Goal: Information Seeking & Learning: Understand process/instructions

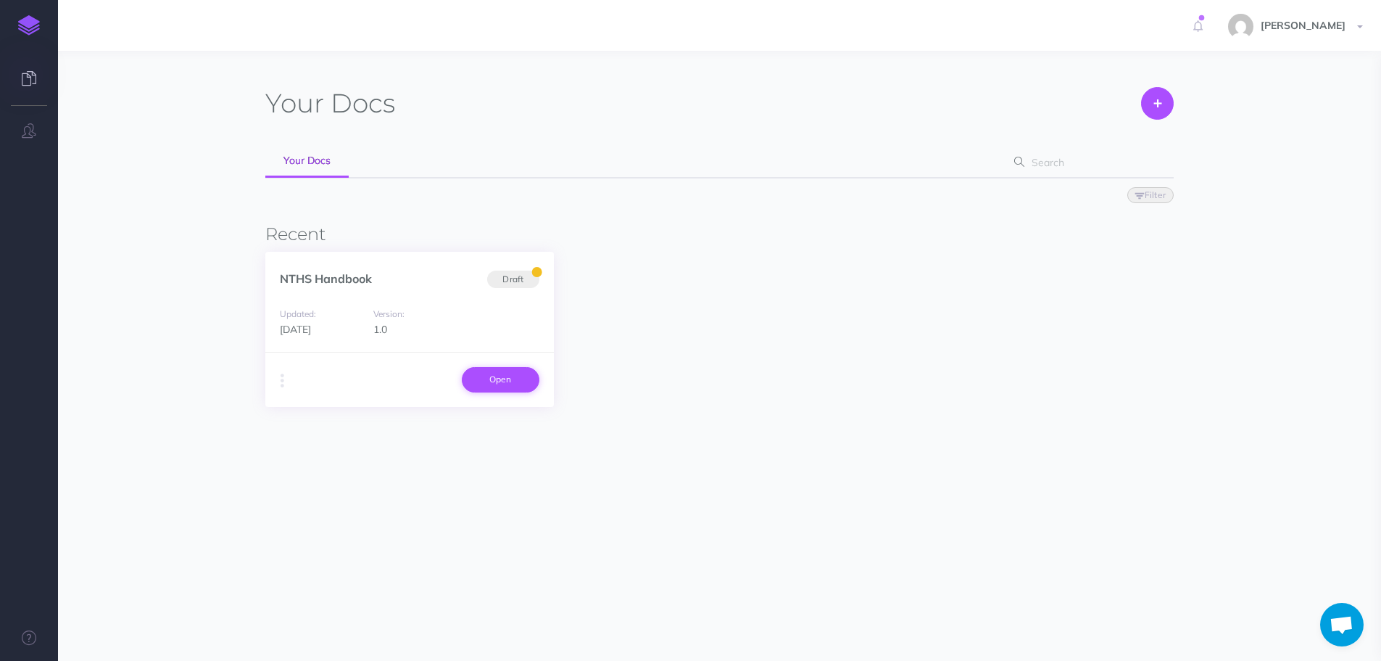
scroll to position [43, 0]
click at [528, 386] on link "Open" at bounding box center [501, 379] width 78 height 25
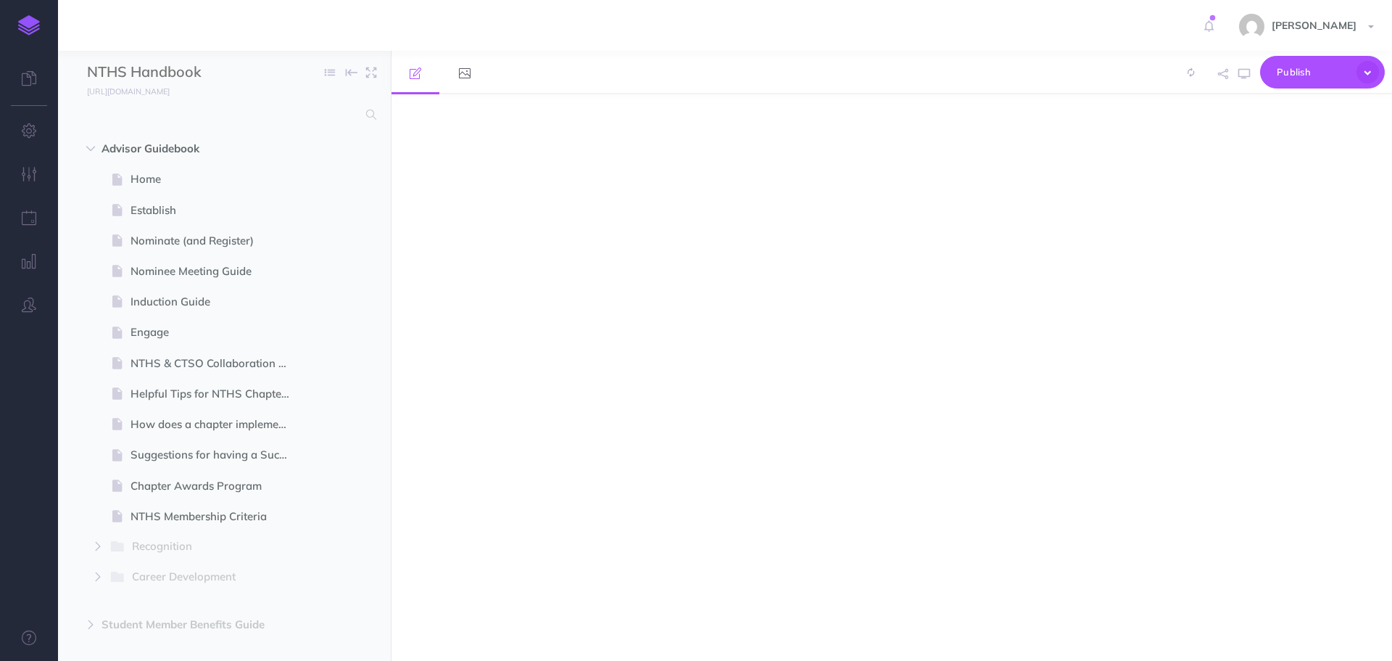
select select "null"
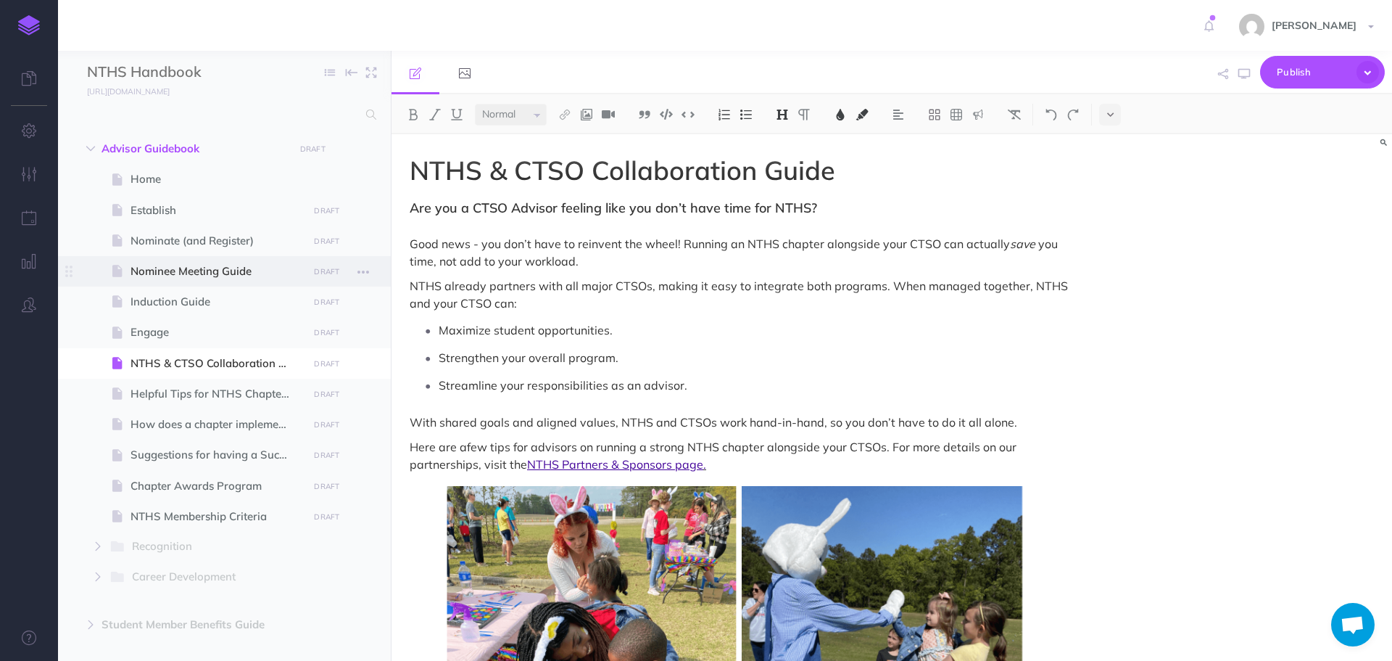
scroll to position [43, 0]
click at [202, 248] on span "Nominate (and Register)" at bounding box center [217, 240] width 173 height 17
select select "null"
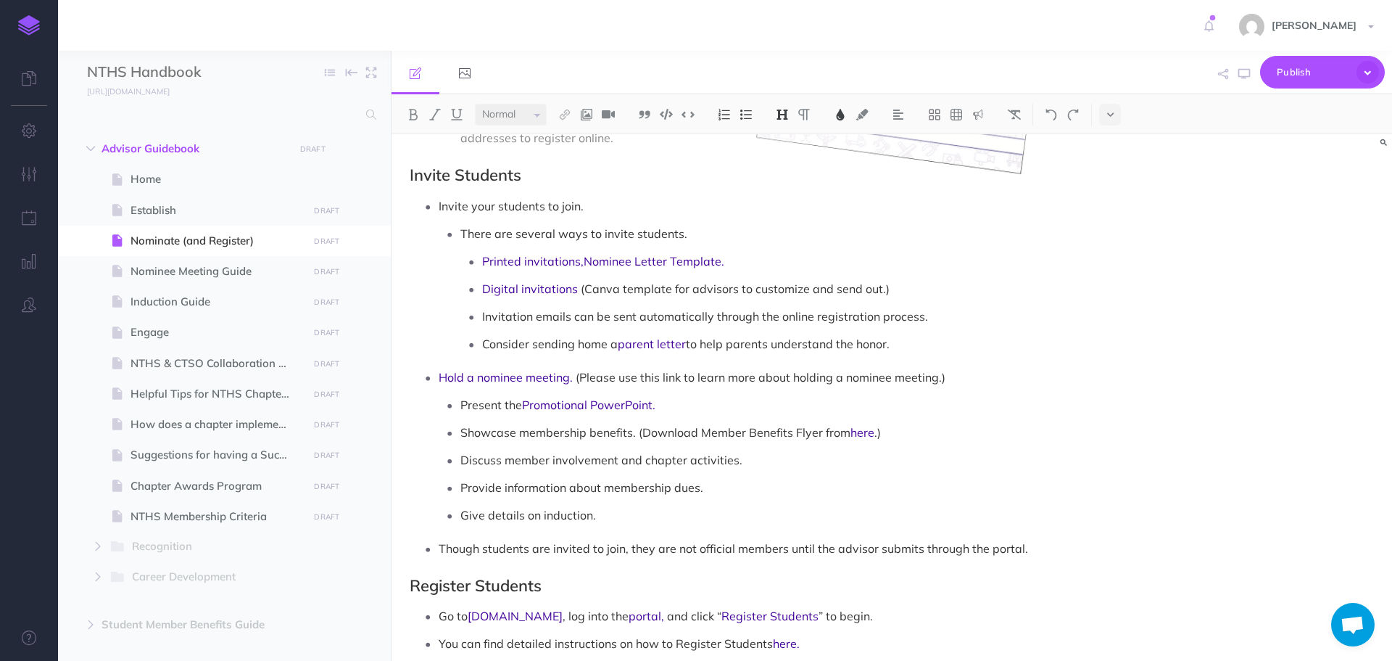
scroll to position [508, 0]
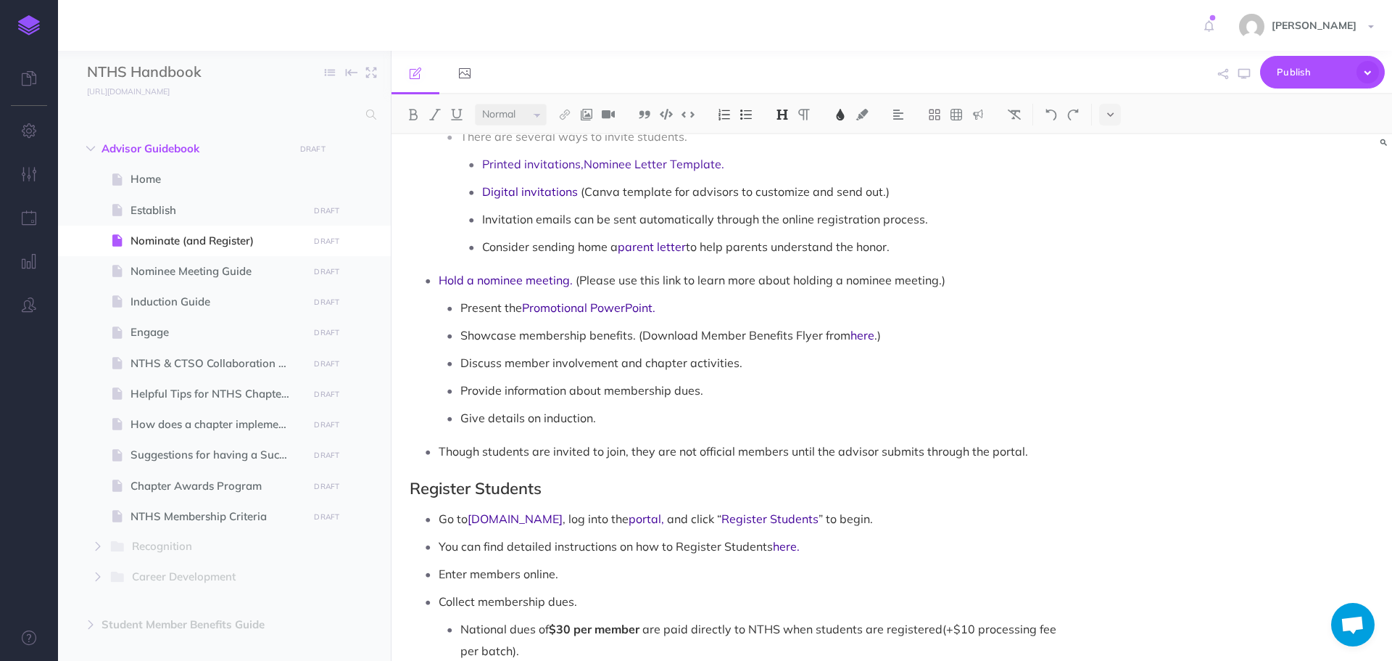
click at [1048, 440] on p "Though students are invited to join, they are not official members until the ad…" at bounding box center [756, 451] width 635 height 22
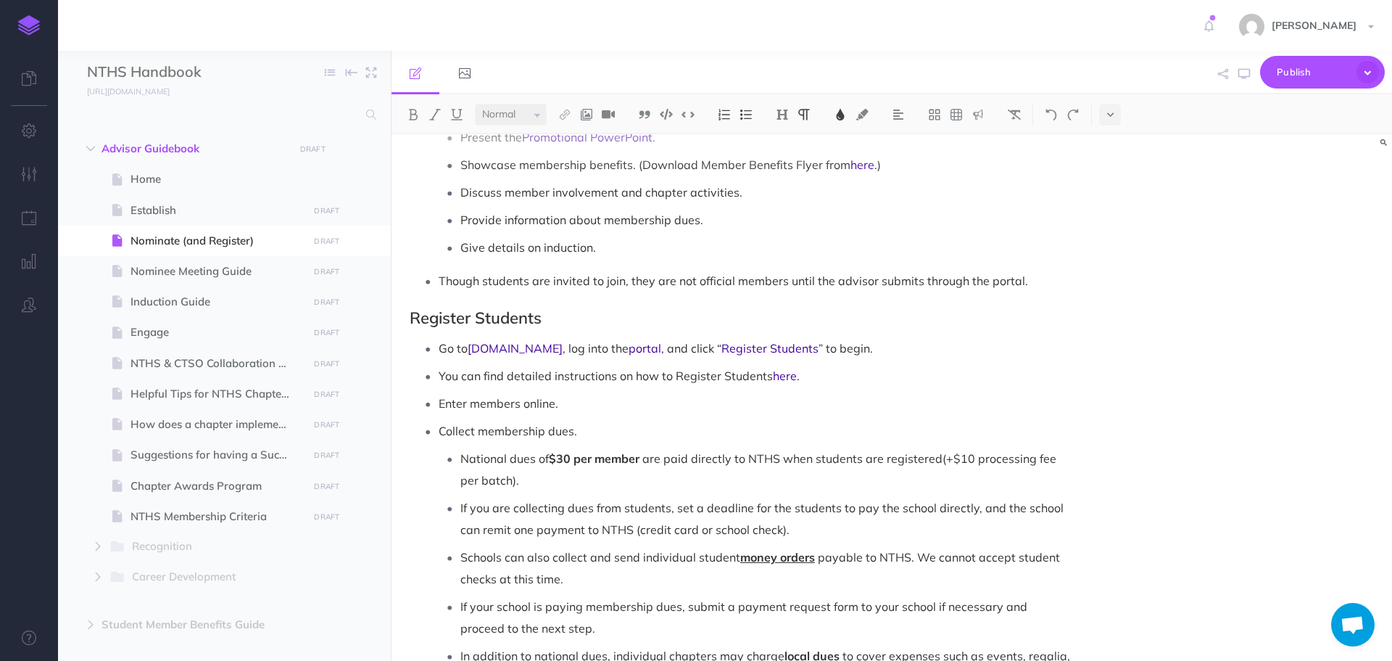
scroll to position [653, 0]
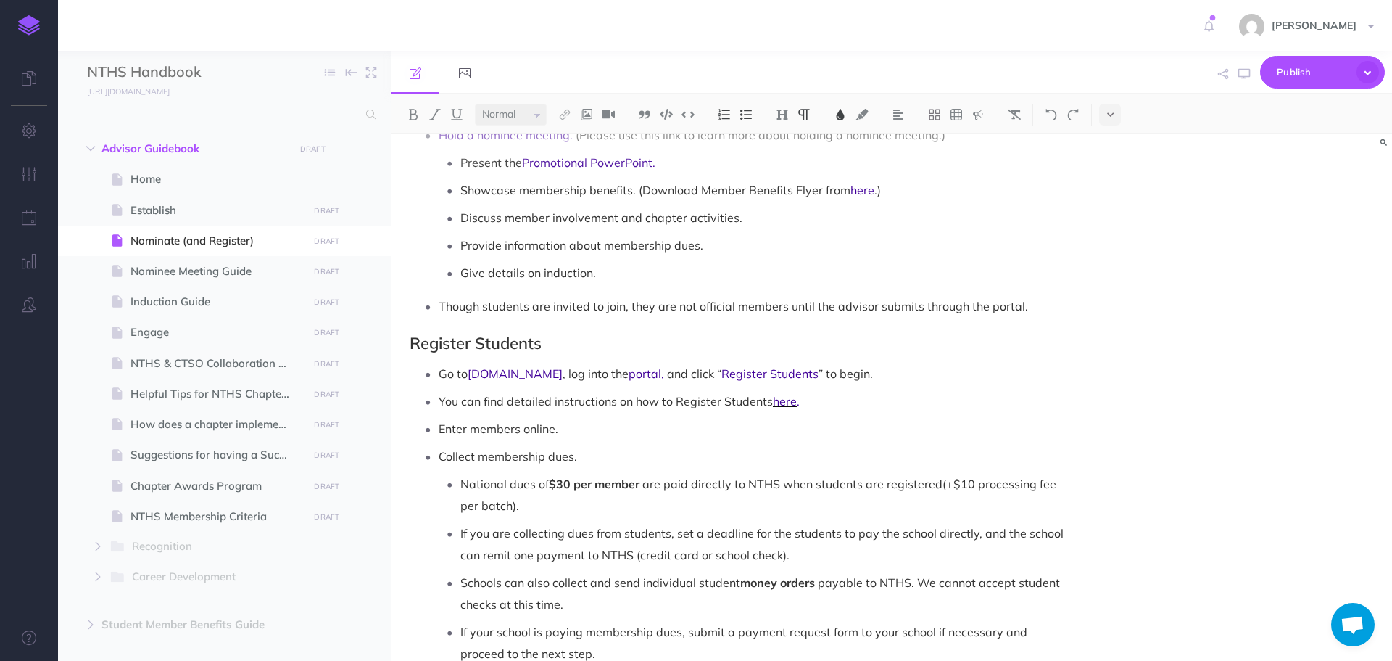
click at [790, 394] on span "here" at bounding box center [785, 401] width 24 height 15
click at [785, 352] on link "https://nths.org/wp-content/plugins/nths/assets..." at bounding box center [761, 352] width 181 height 18
click at [858, 390] on p "You can find detailed instructions on how to Register Students here ." at bounding box center [756, 401] width 635 height 22
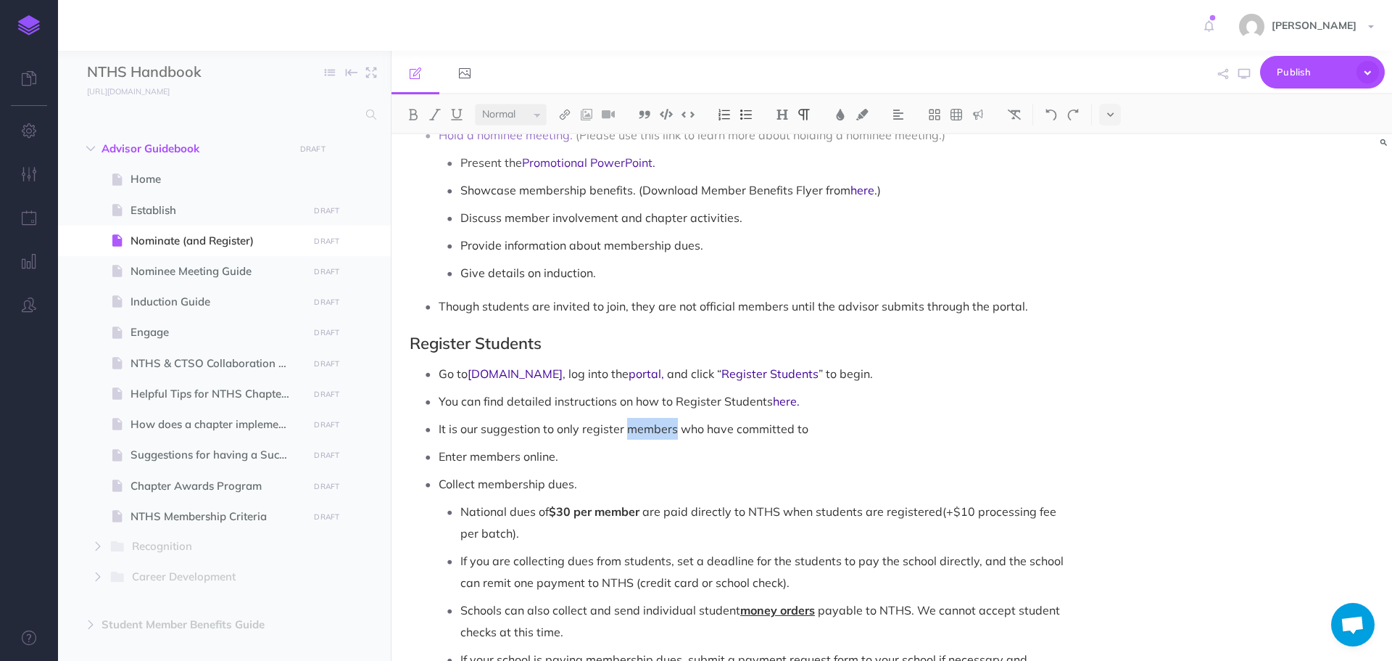
drag, startPoint x: 627, startPoint y: 408, endPoint x: 673, endPoint y: 402, distance: 46.0
click at [673, 418] on p "It is our suggestion to only register members who have committed to" at bounding box center [756, 429] width 635 height 22
click at [869, 418] on p "It is our suggestion to only register students who have committed to" at bounding box center [756, 429] width 635 height 22
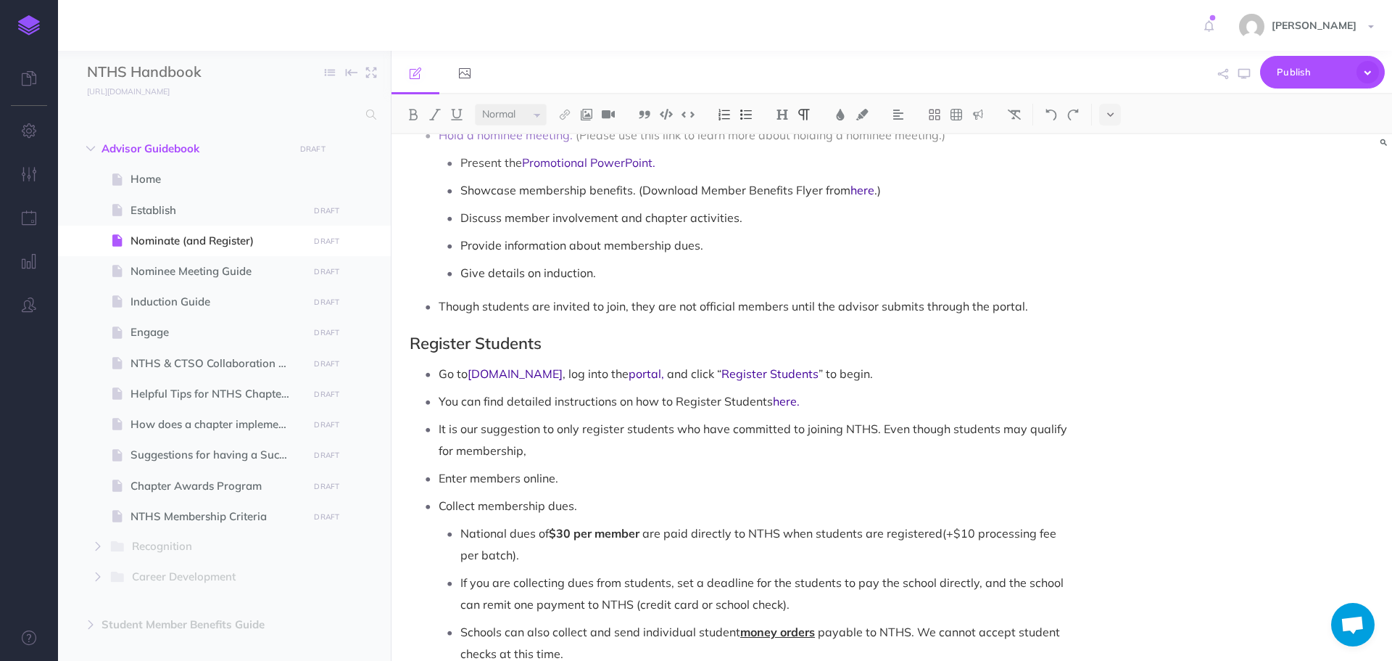
click at [947, 418] on p "It is our suggestion to only register students who have committed to joining NT…" at bounding box center [756, 440] width 635 height 44
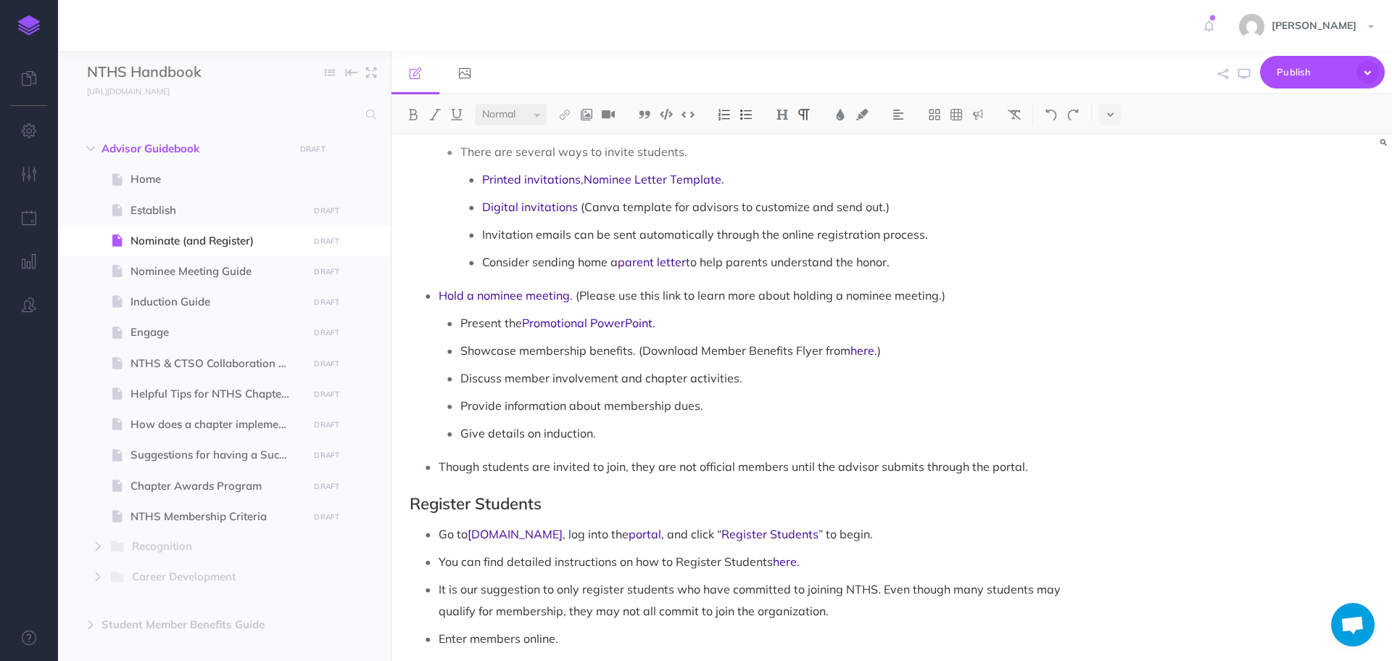
scroll to position [580, 0]
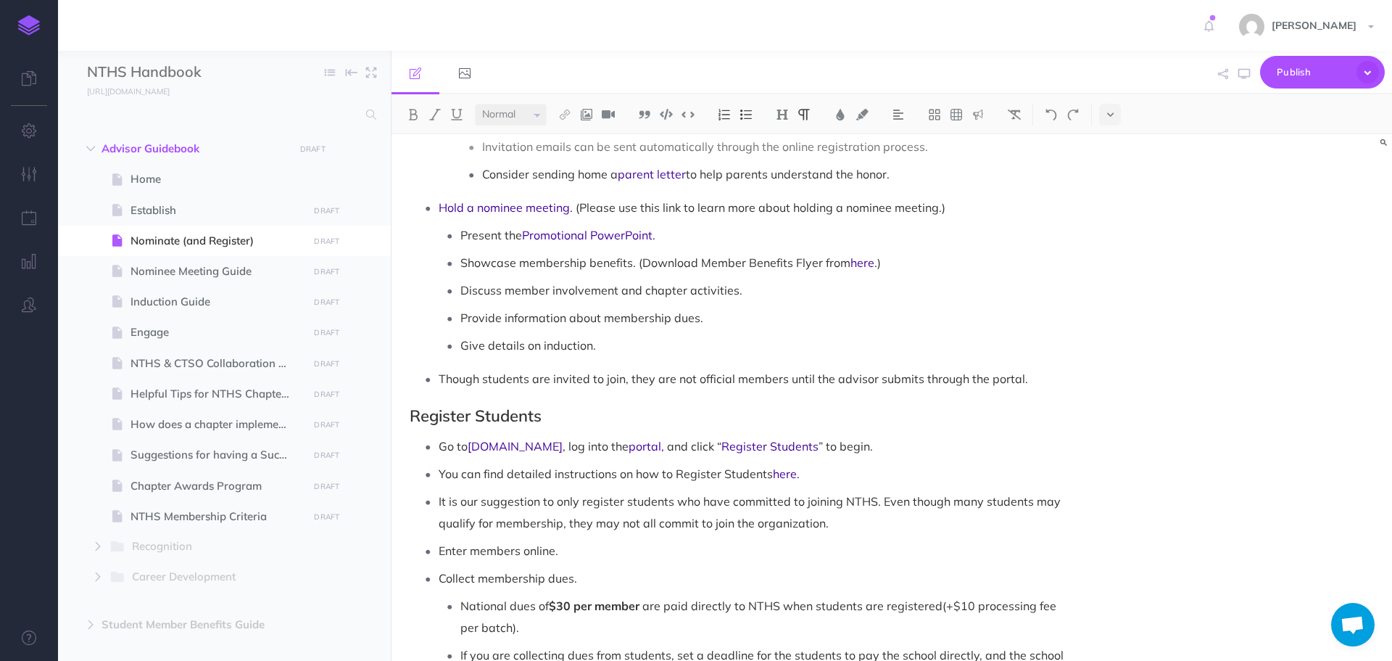
click at [882, 497] on p "It is our suggestion to only register students who have committed to joining NT…" at bounding box center [756, 512] width 635 height 44
drag, startPoint x: 439, startPoint y: 481, endPoint x: 844, endPoint y: 508, distance: 406.2
click at [844, 508] on p "It is our suggestion to only register students who have committed to joining NT…" at bounding box center [756, 512] width 635 height 44
copy p "It is our suggestion to only register students who have committed to joining NT…"
click at [600, 490] on p "It is our suggestion to only register students who have committed to joining NT…" at bounding box center [756, 512] width 635 height 44
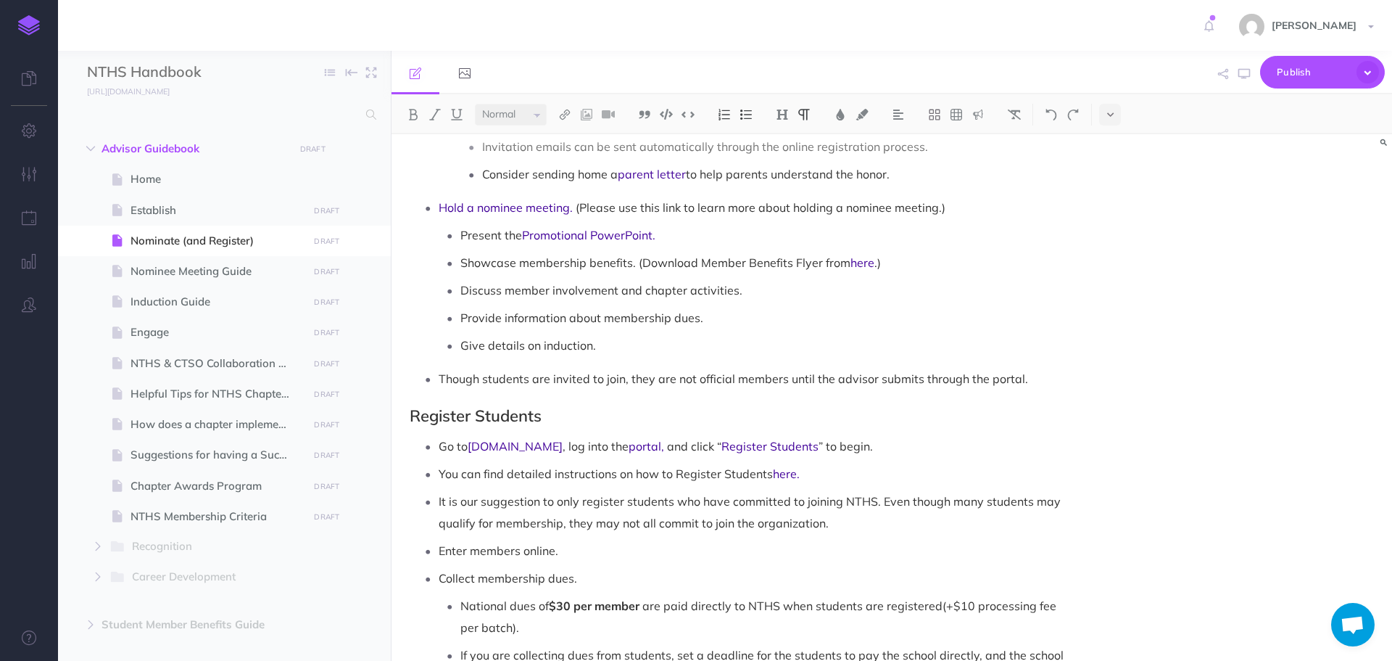
drag, startPoint x: 881, startPoint y: 479, endPoint x: 897, endPoint y: 497, distance: 24.7
click at [897, 497] on p "It is our suggestion to only register students who have committed to joining NT…" at bounding box center [756, 512] width 635 height 44
copy p "Even though many students may qualify for membership, they may not all commit t…"
click at [867, 539] on p "Enter members online." at bounding box center [756, 550] width 635 height 22
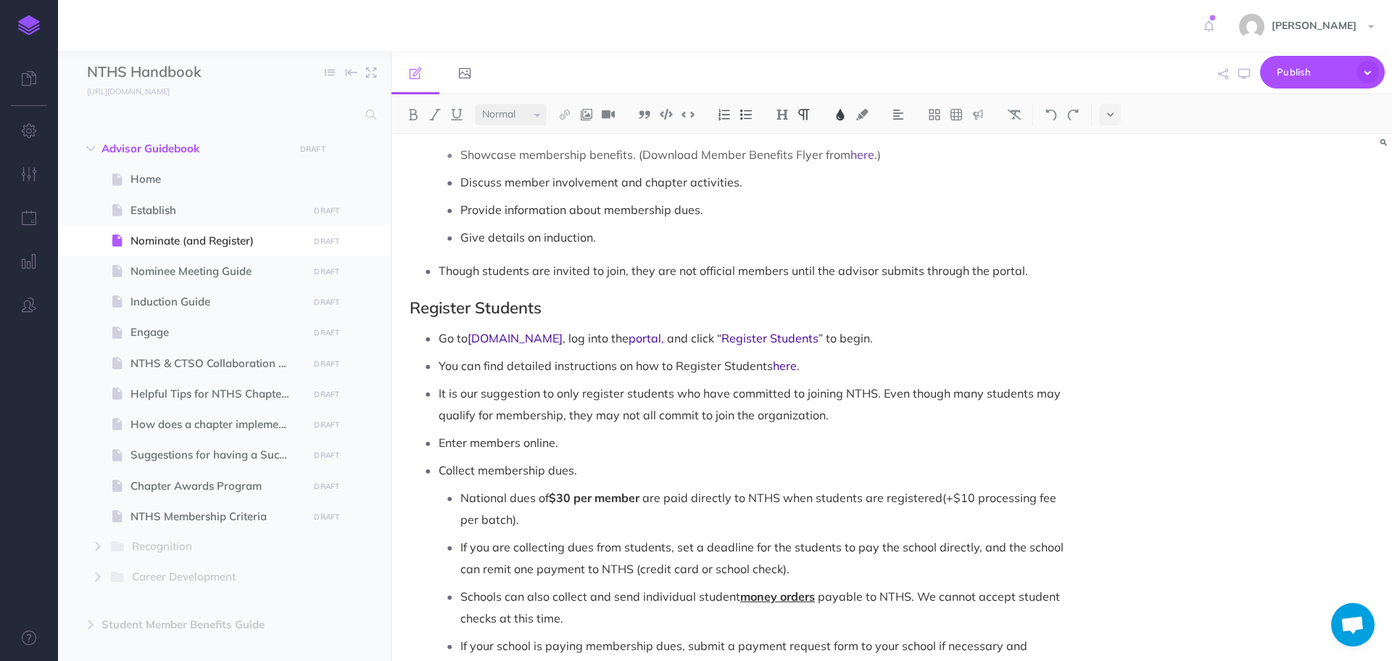
scroll to position [653, 0]
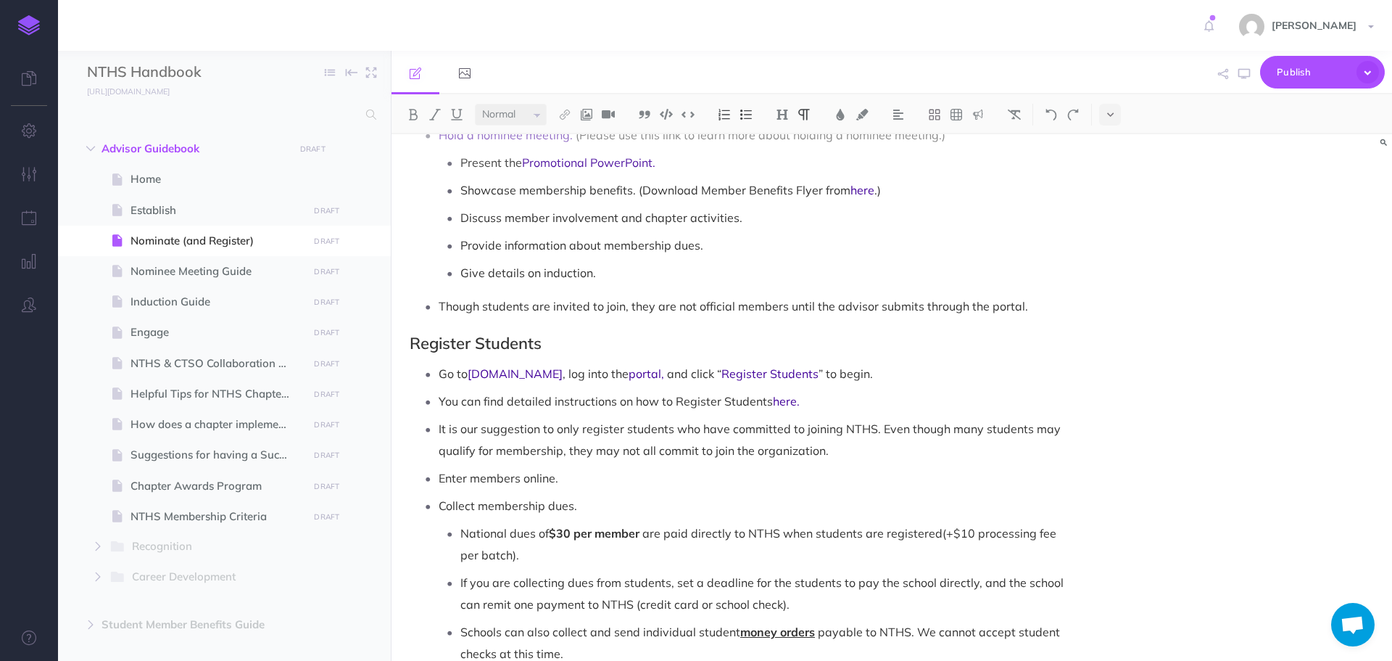
click at [920, 426] on p "It is our suggestion to only register students who have committed to joining NT…" at bounding box center [756, 440] width 635 height 44
